Goal: Register for event/course

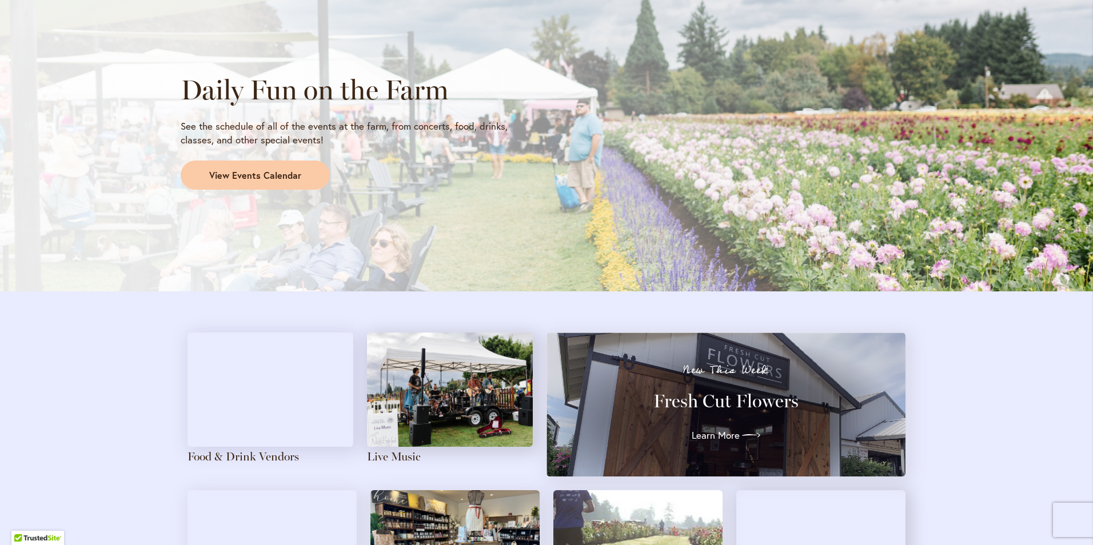
scroll to position [972, 0]
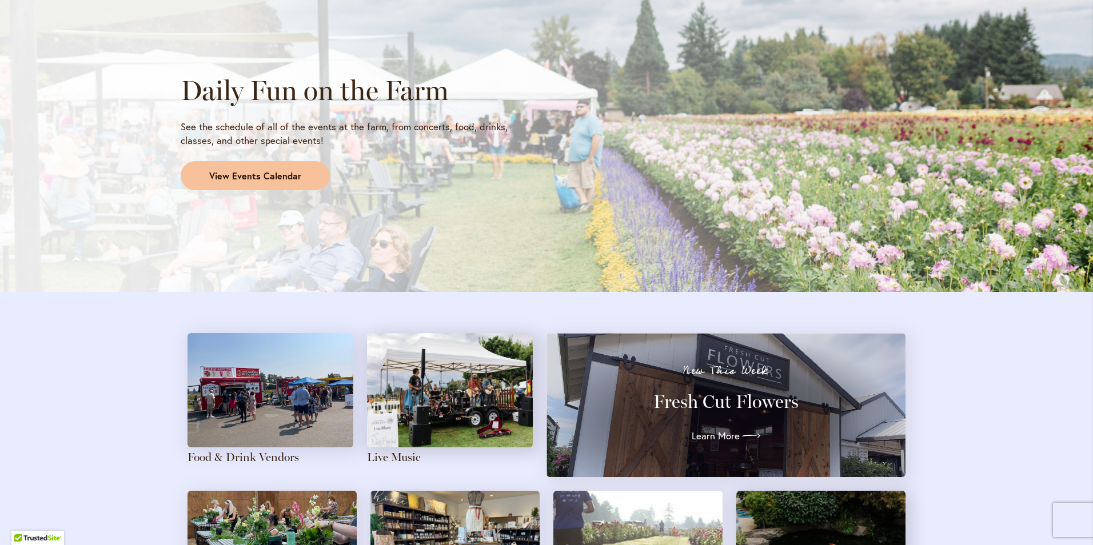
click at [296, 180] on link "View Events Calendar" at bounding box center [255, 176] width 149 height 30
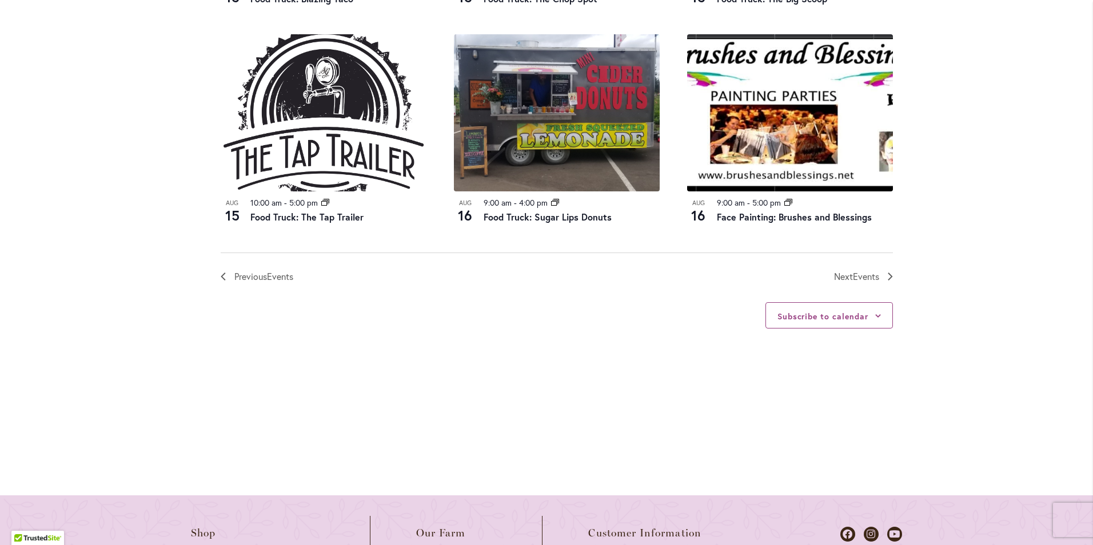
scroll to position [1372, 0]
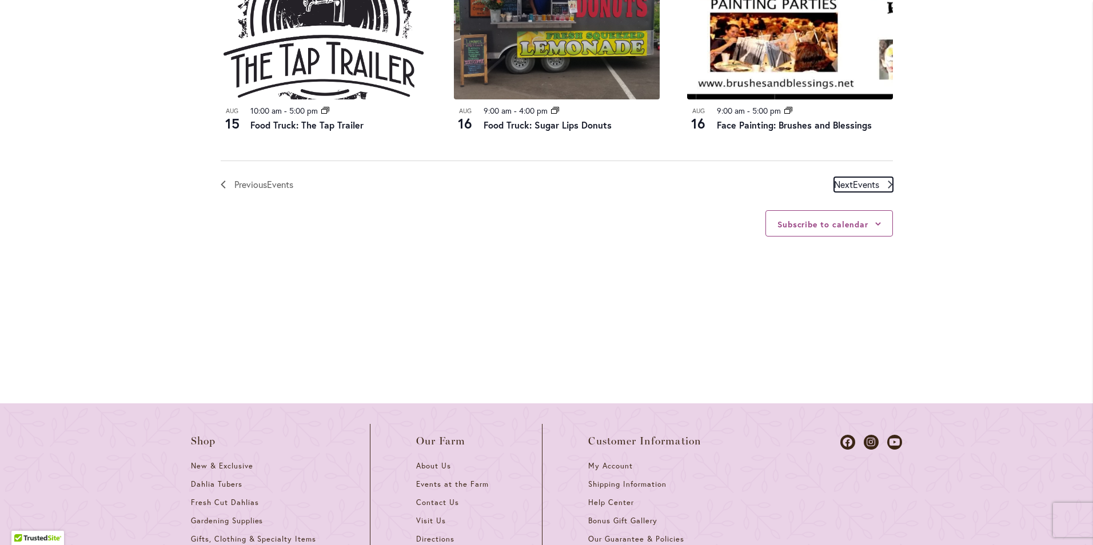
click at [862, 190] on span "Events" at bounding box center [866, 184] width 26 height 12
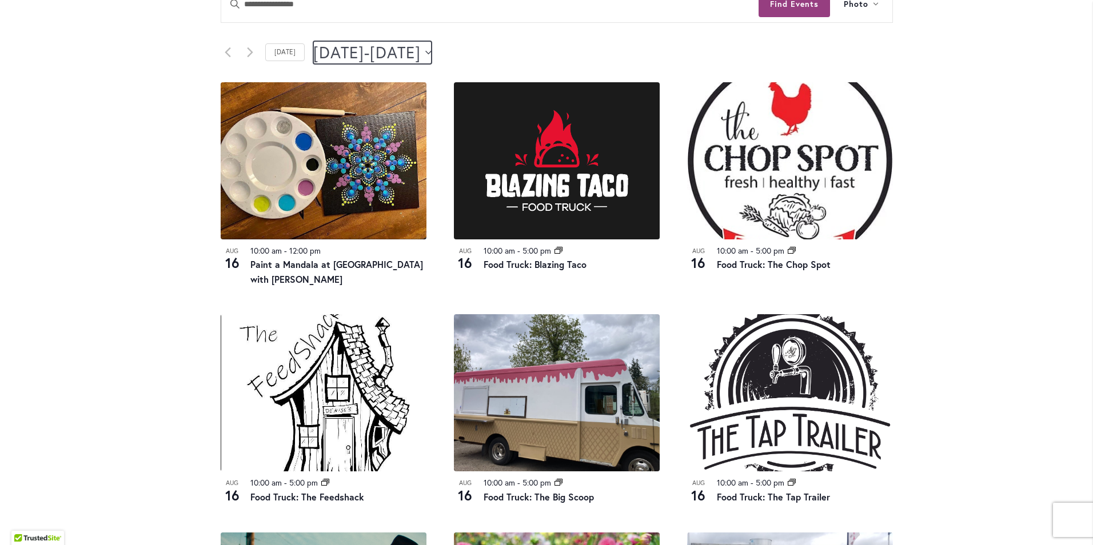
click at [432, 51] on icon "Click to toggle datepicker" at bounding box center [428, 52] width 6 height 5
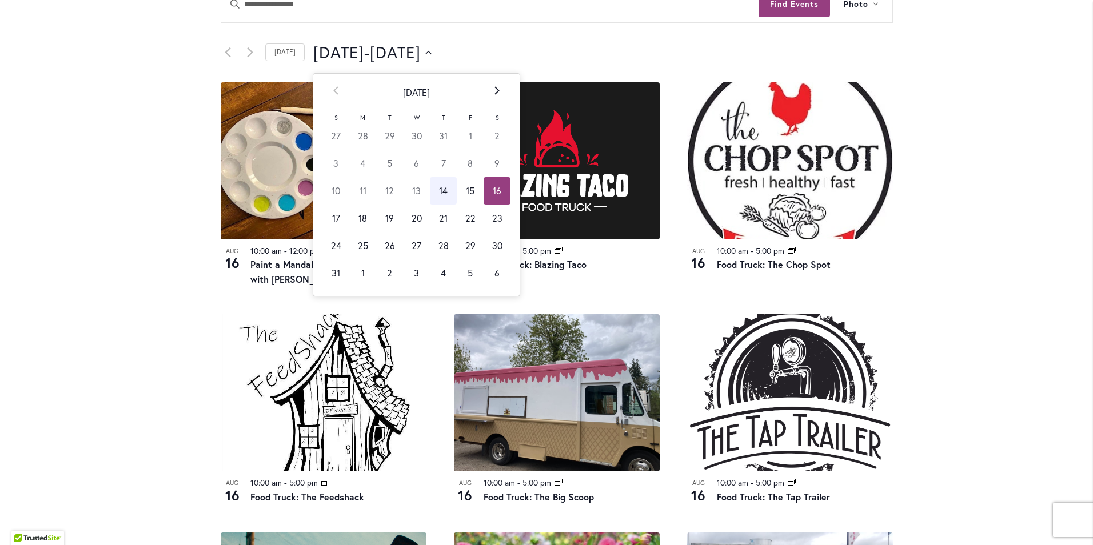
click at [493, 96] on th "Next" at bounding box center [497, 93] width 27 height 38
click at [492, 137] on td "6" at bounding box center [497, 135] width 27 height 27
type input "********"
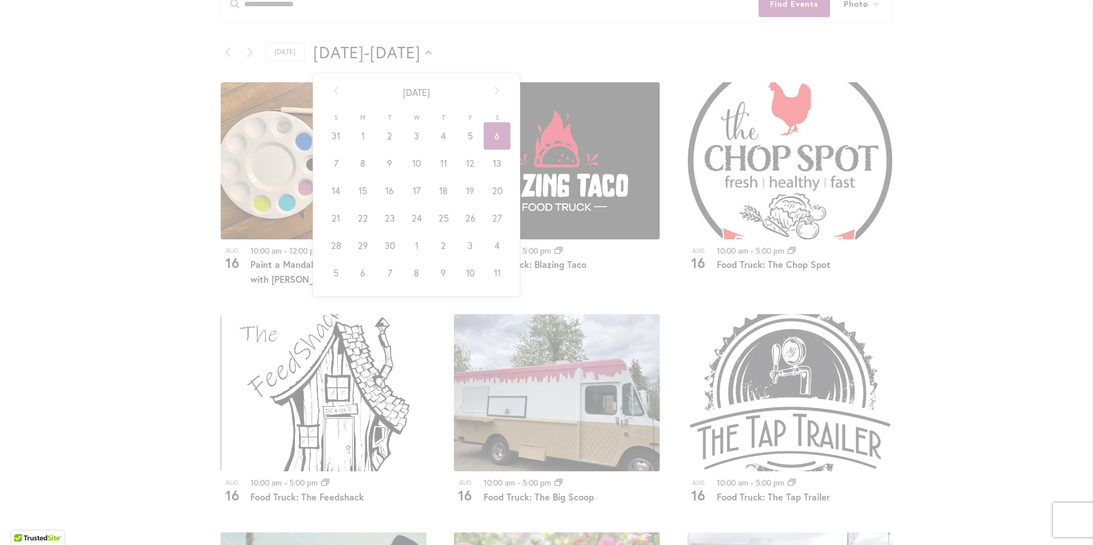
scroll to position [0, 41]
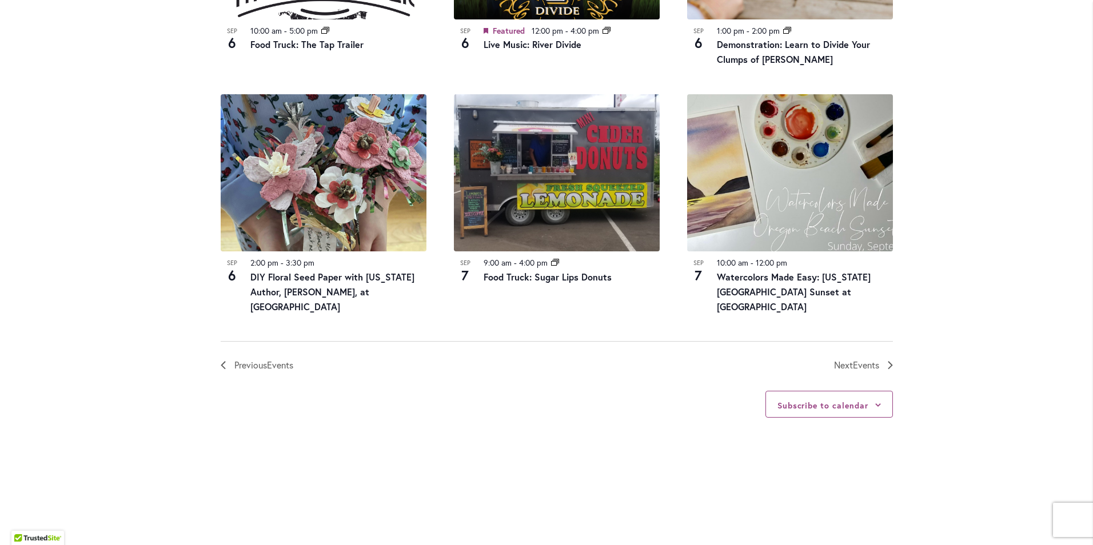
scroll to position [1250, 0]
